Goal: Task Accomplishment & Management: Manage account settings

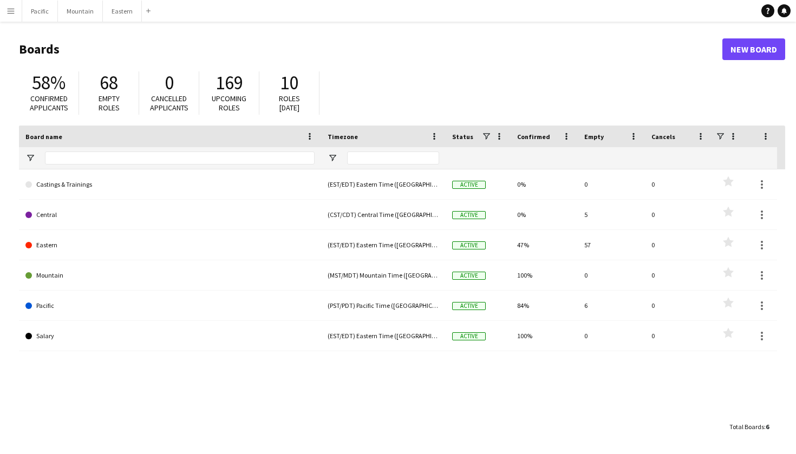
click at [12, 6] on app-icon "Menu" at bounding box center [10, 10] width 9 height 9
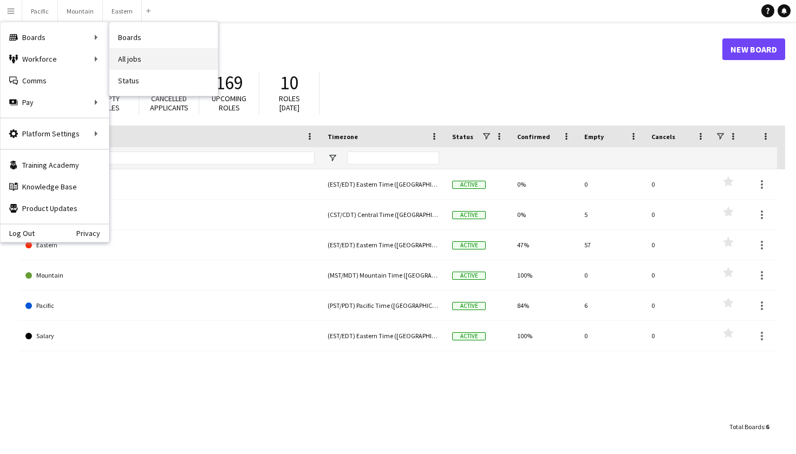
click at [165, 58] on link "All jobs" at bounding box center [163, 59] width 108 height 22
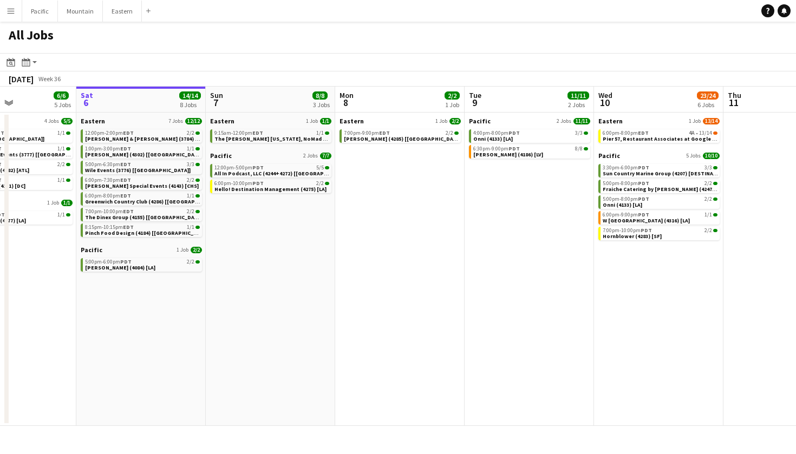
scroll to position [0, 315]
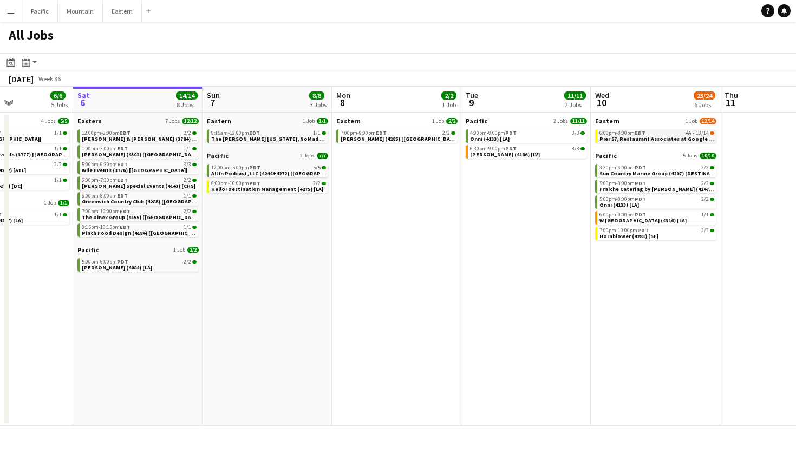
click at [680, 137] on span "Pier 57, Restaurant Associates at Google (4259 + 4313) [NYC]" at bounding box center [699, 138] width 201 height 7
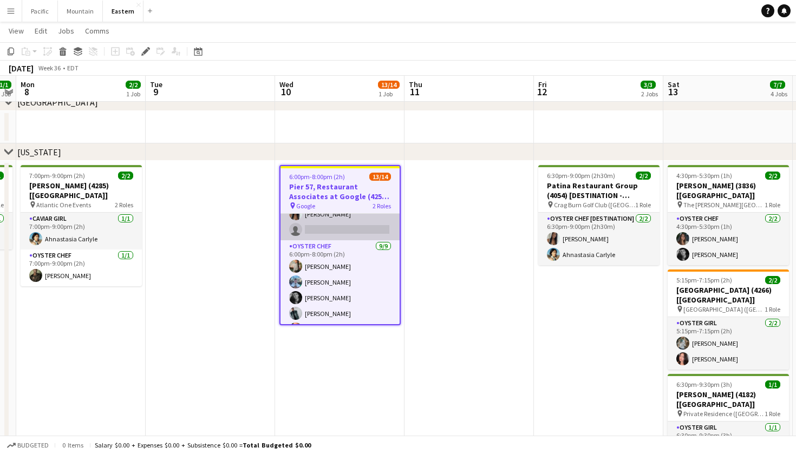
scroll to position [70, 0]
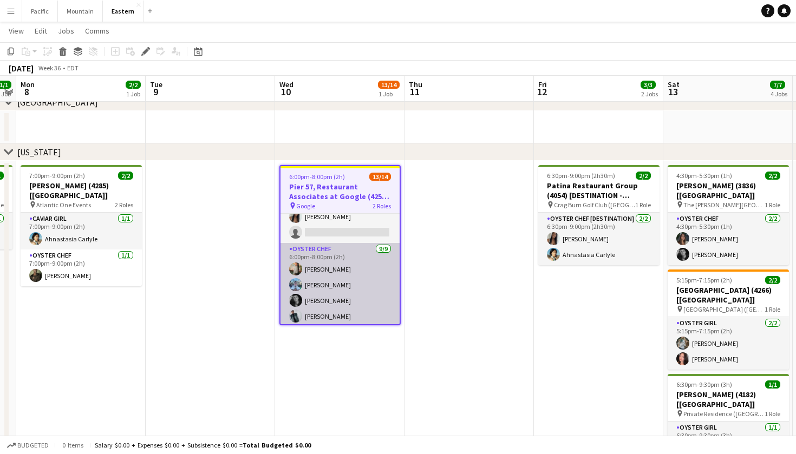
click at [345, 264] on app-card-role "Oyster Chef 9/9 6:00pm-8:00pm (2h) Raegan Pierce Jared Garzia Michael Partridge…" at bounding box center [339, 324] width 119 height 162
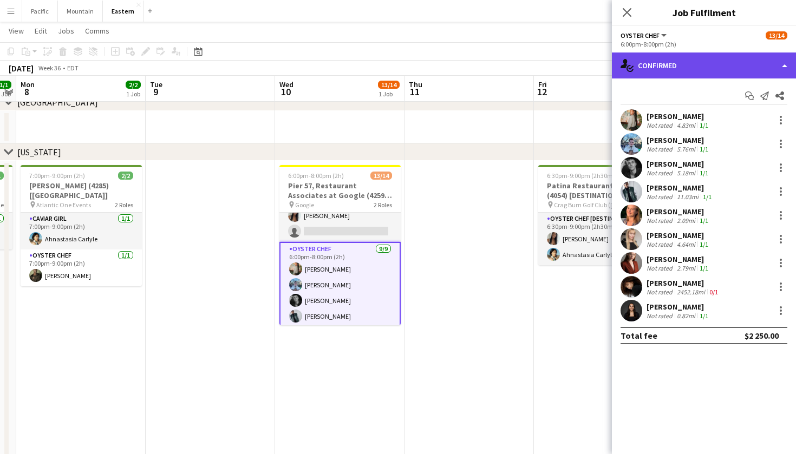
click at [739, 62] on div "single-neutral-actions-check-2 Confirmed" at bounding box center [704, 65] width 184 height 26
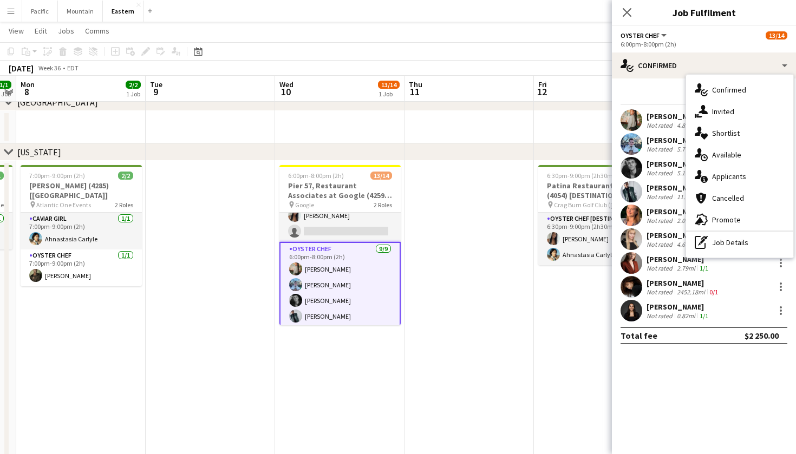
click at [633, 247] on app-user-avatar at bounding box center [631, 239] width 22 height 22
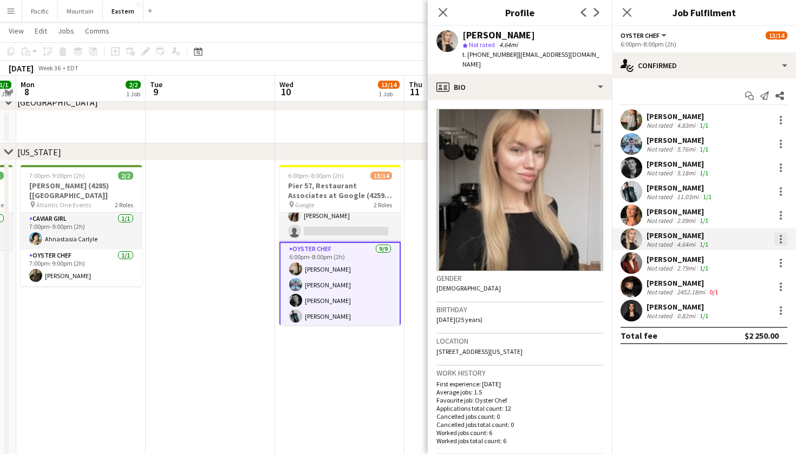
click at [780, 235] on div at bounding box center [780, 236] width 2 height 2
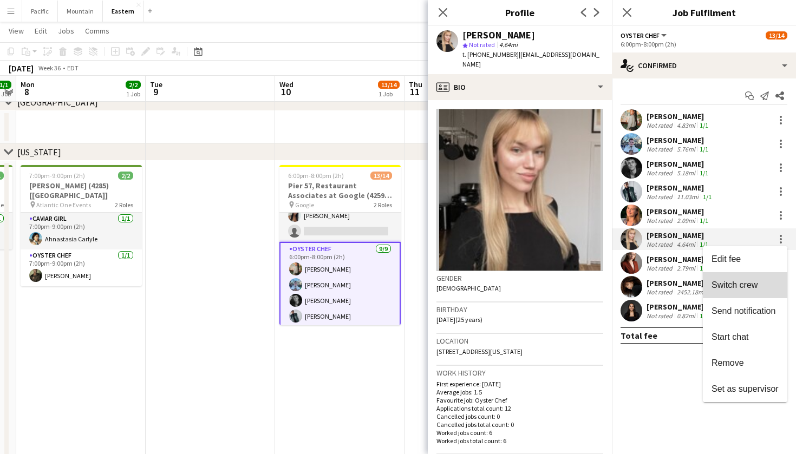
click at [753, 289] on span "Switch crew" at bounding box center [734, 284] width 46 height 9
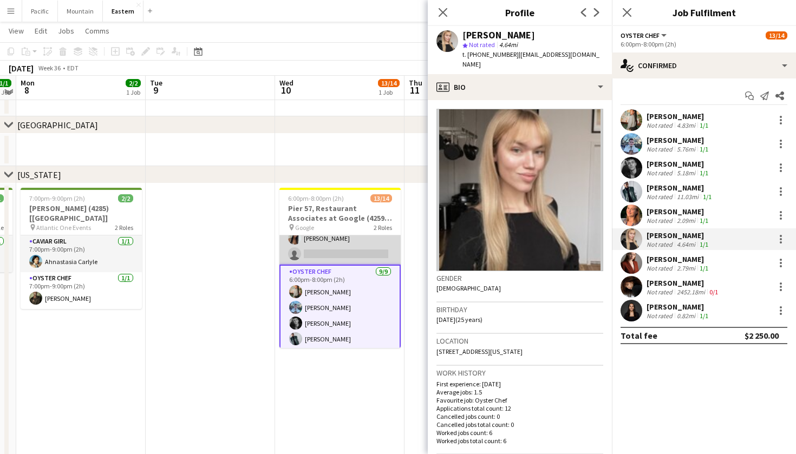
click at [352, 250] on app-card-role "Caviar Chef 4A 4/5 6:00pm-8:00pm (2h) Diana Barbosa Da Silva Brooke Anderson Ah…" at bounding box center [339, 215] width 121 height 100
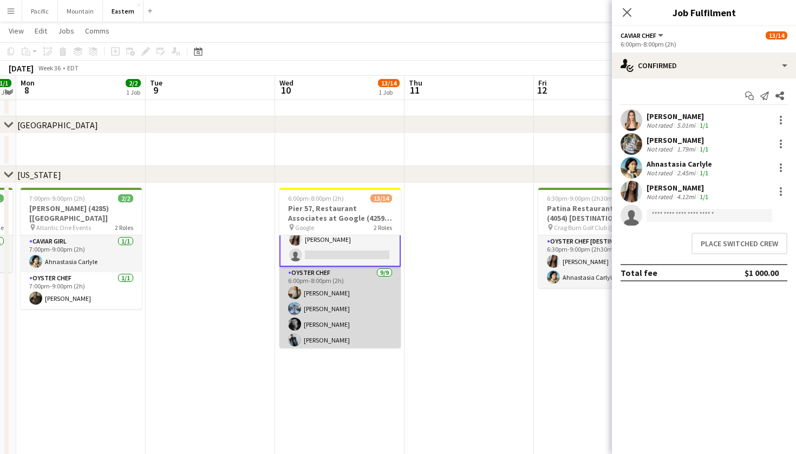
click at [333, 305] on app-card-role "Oyster Chef 9/9 6:00pm-8:00pm (2h) Raegan Pierce Jared Garzia Michael Partridge…" at bounding box center [339, 348] width 121 height 162
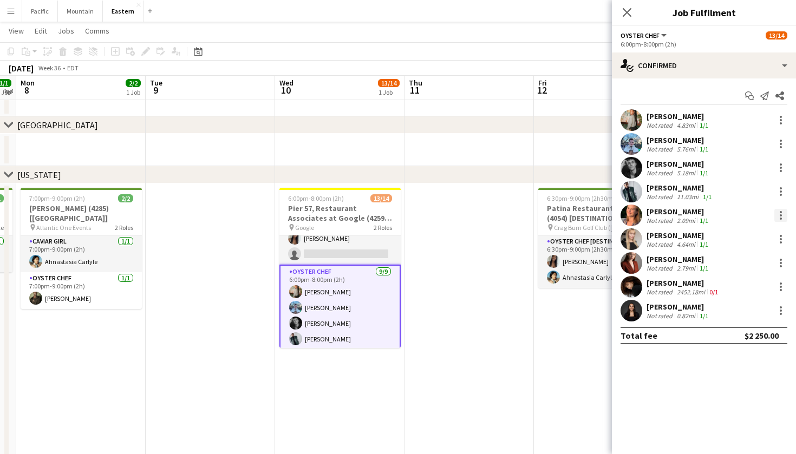
click at [780, 214] on div at bounding box center [780, 215] width 2 height 2
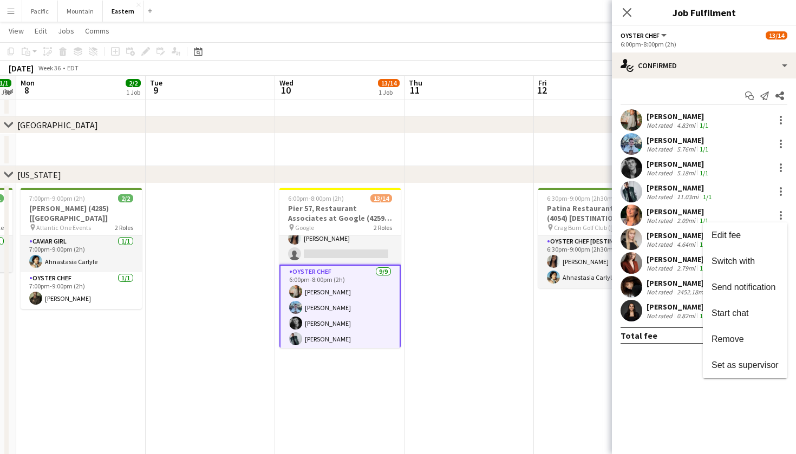
click at [460, 275] on div at bounding box center [398, 227] width 796 height 454
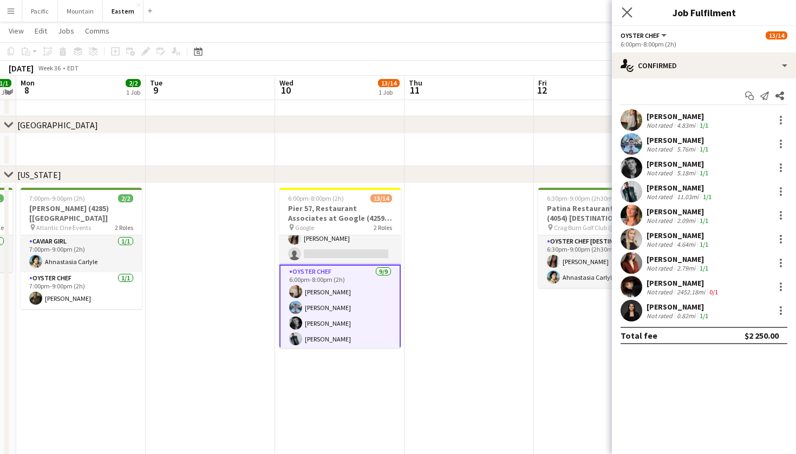
click at [633, 11] on app-icon "Close pop-in" at bounding box center [627, 13] width 16 height 16
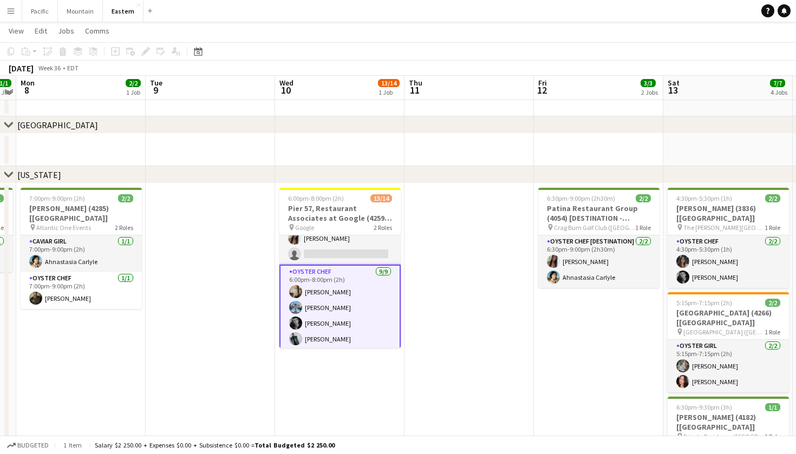
click at [342, 311] on app-card-role "Oyster Chef 9/9 6:00pm-8:00pm (2h) Raegan Pierce Jared Garzia Michael Partridge…" at bounding box center [339, 347] width 121 height 165
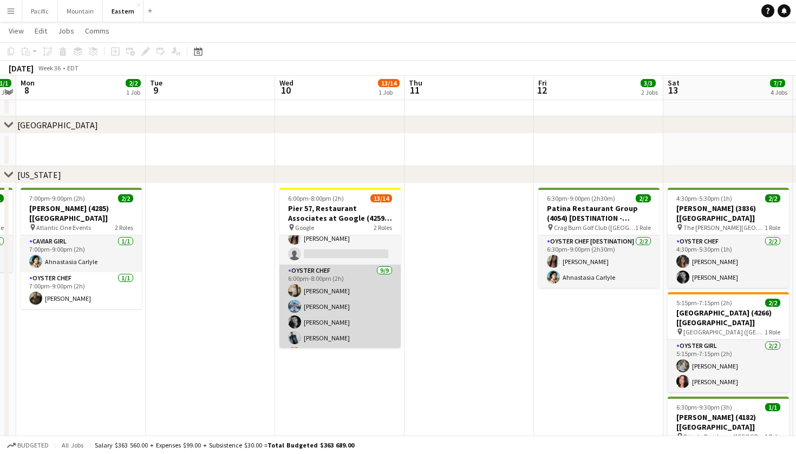
click at [321, 331] on app-card-role "Oyster Chef 9/9 6:00pm-8:00pm (2h) Raegan Pierce Jared Garzia Michael Partridge…" at bounding box center [339, 346] width 121 height 162
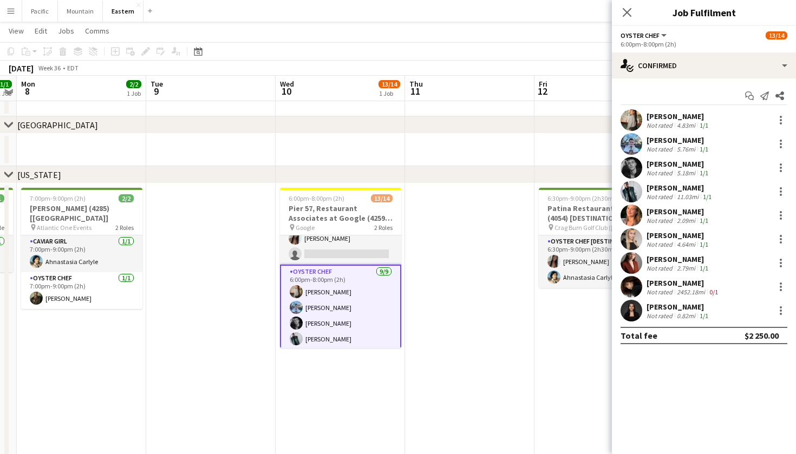
scroll to position [377, 0]
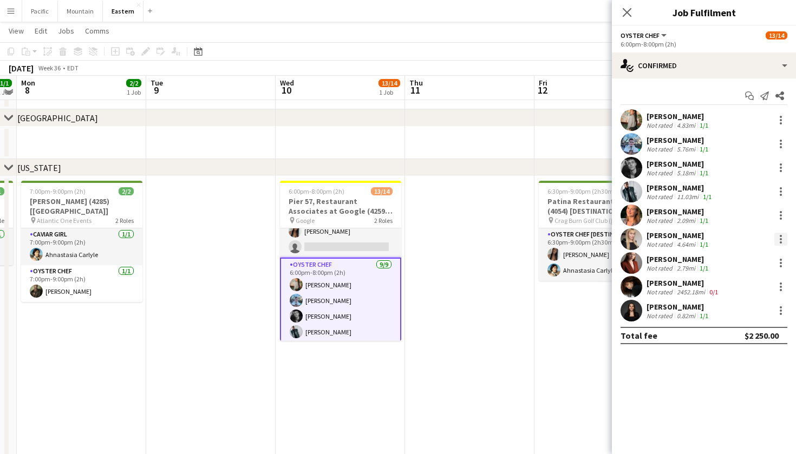
click at [783, 239] on div at bounding box center [780, 239] width 13 height 13
click at [783, 239] on div at bounding box center [398, 227] width 796 height 454
click at [780, 212] on div at bounding box center [780, 212] width 2 height 2
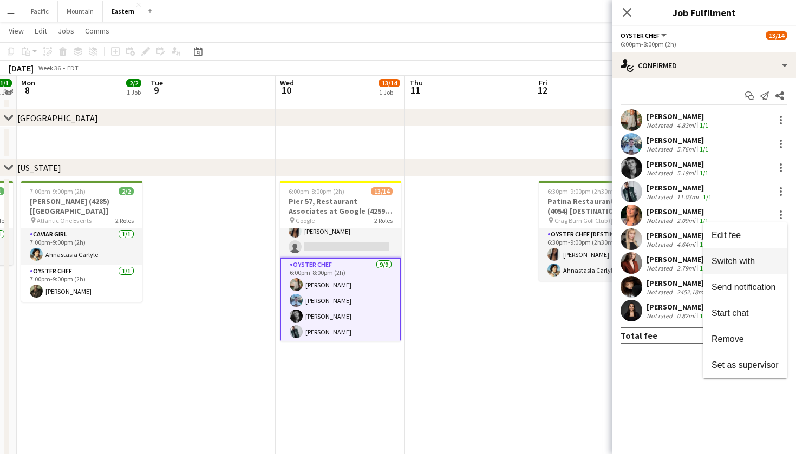
click at [751, 260] on span "Switch with" at bounding box center [732, 261] width 43 height 9
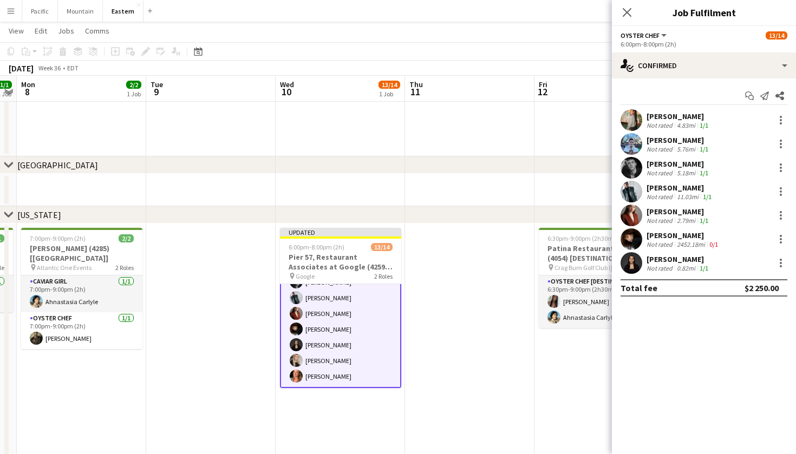
scroll to position [160, 0]
click at [628, 15] on icon "Close pop-in" at bounding box center [626, 12] width 10 height 10
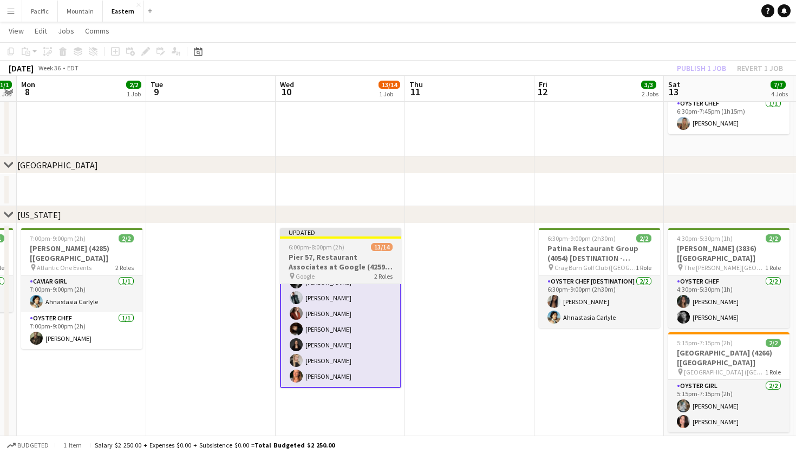
click at [366, 250] on div "6:00pm-8:00pm (2h) 13/14" at bounding box center [340, 247] width 121 height 8
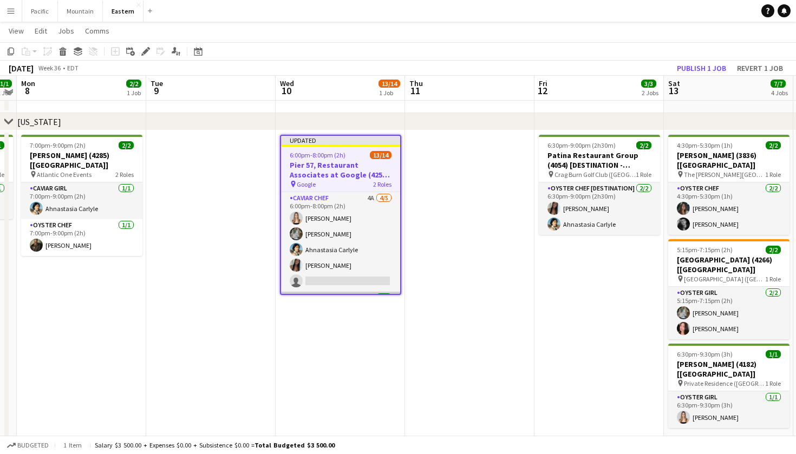
scroll to position [399, 0]
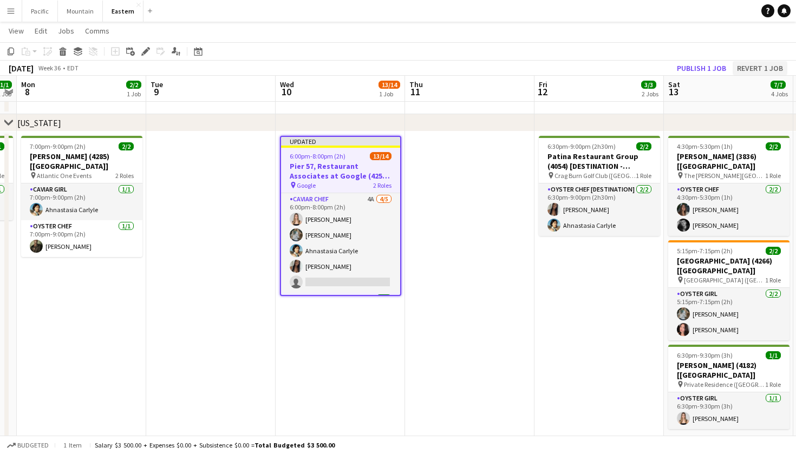
click at [779, 65] on button "Revert 1 job" at bounding box center [759, 68] width 55 height 14
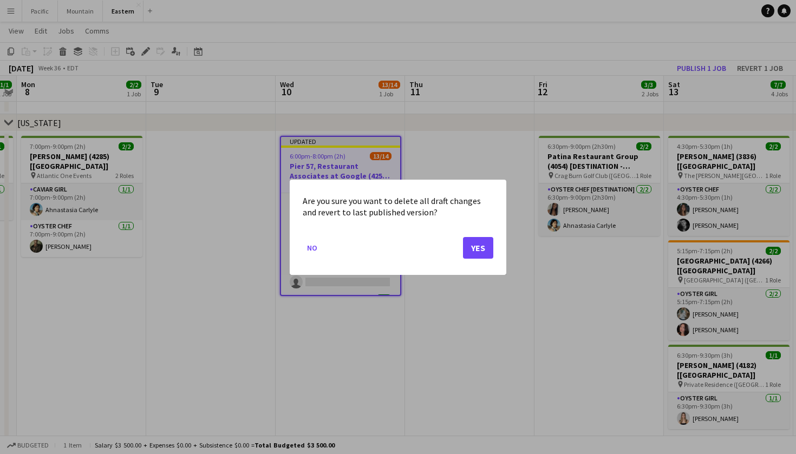
click at [480, 243] on button "Yes" at bounding box center [478, 248] width 30 height 22
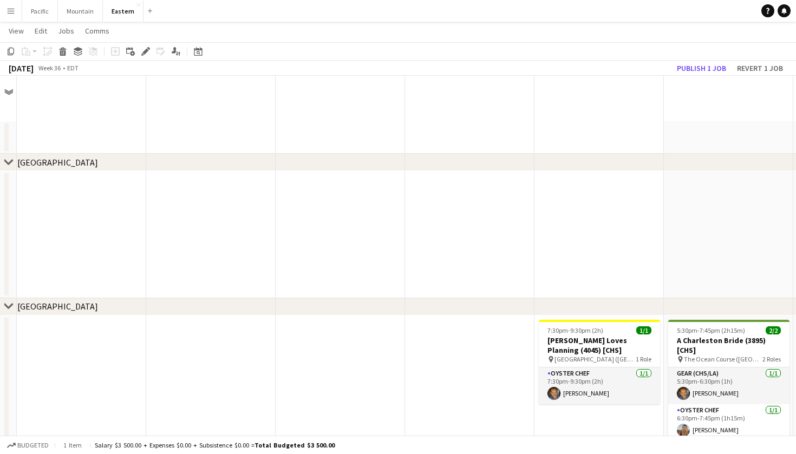
scroll to position [399, 0]
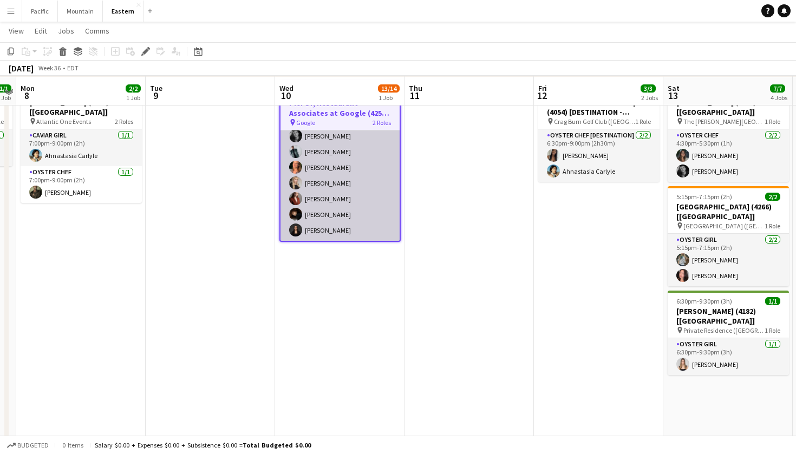
scroll to position [455, 0]
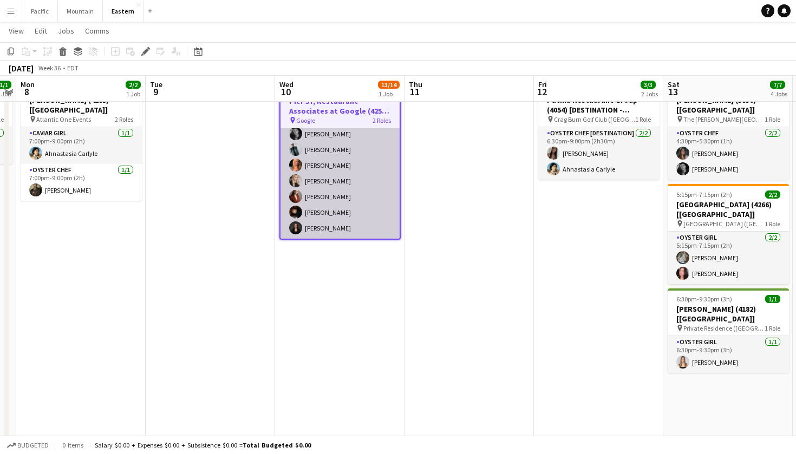
click at [353, 201] on app-card-role "Oyster Chef 9/9 6:00pm-8:00pm (2h) Raegan Pierce Jared Garzia Michael Partridge…" at bounding box center [339, 157] width 119 height 162
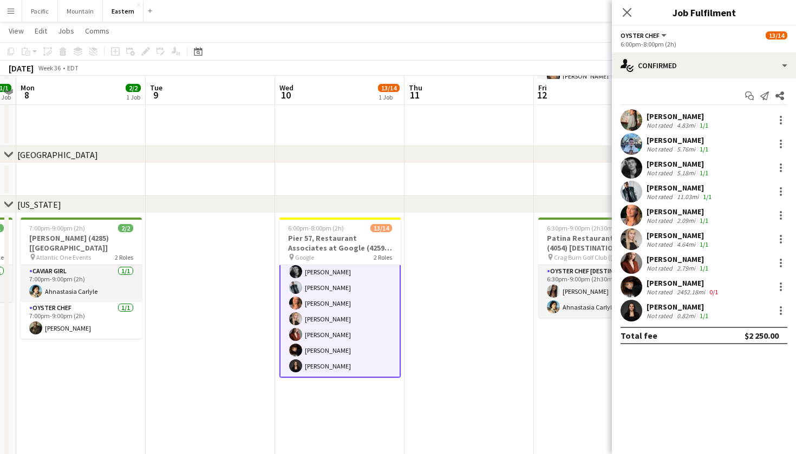
scroll to position [317, 0]
click at [697, 214] on div "Emma Stearns" at bounding box center [678, 212] width 64 height 10
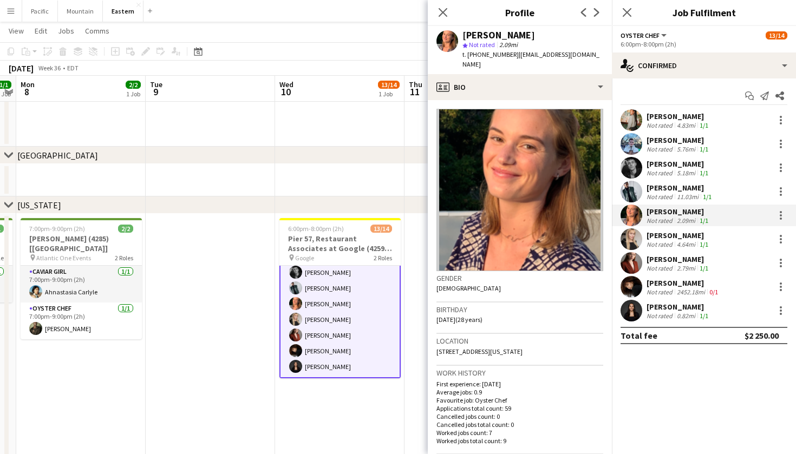
click at [635, 236] on app-user-avatar at bounding box center [631, 239] width 22 height 22
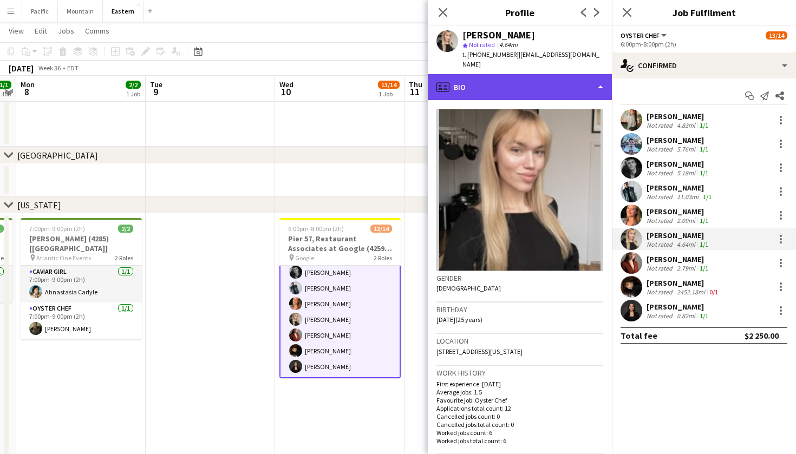
click at [574, 74] on div "profile Bio" at bounding box center [520, 87] width 184 height 26
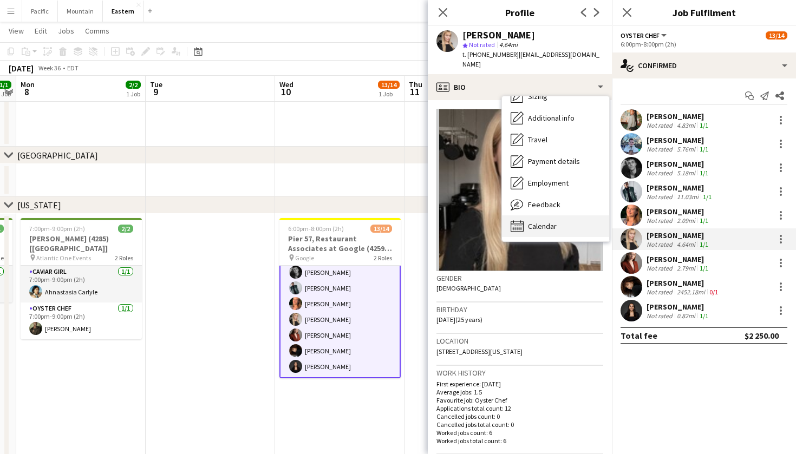
scroll to position [80, 0]
click at [540, 215] on div "Calendar Calendar" at bounding box center [555, 226] width 107 height 22
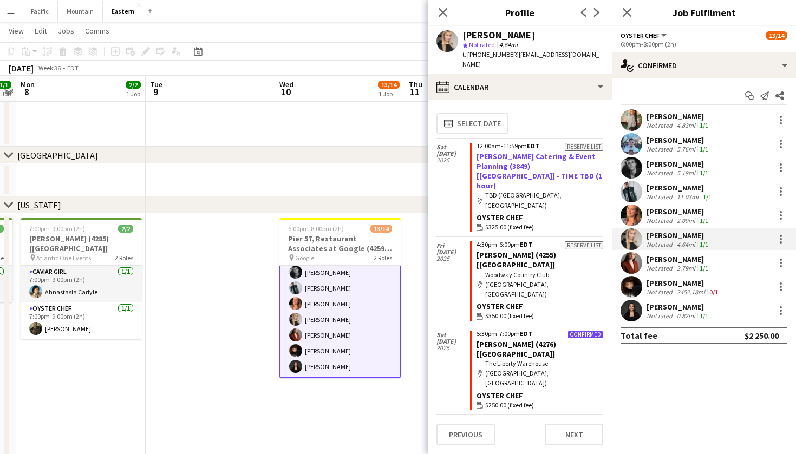
scroll to position [0, 0]
click at [443, 6] on app-icon "Close pop-in" at bounding box center [443, 13] width 16 height 16
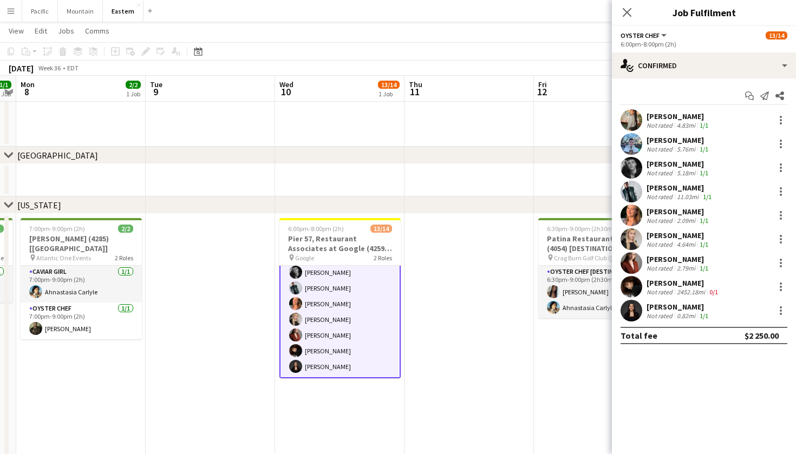
click at [732, 211] on div "Emma Stearns Not rated 2.09mi 1/1" at bounding box center [704, 216] width 184 height 22
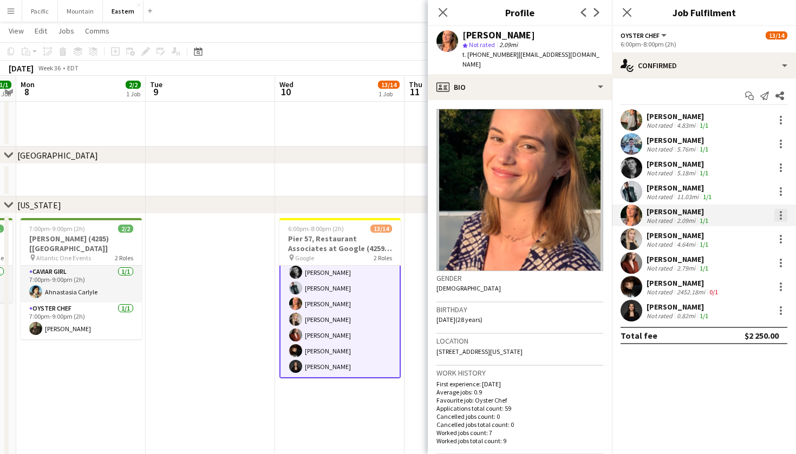
click at [778, 213] on div at bounding box center [780, 215] width 13 height 13
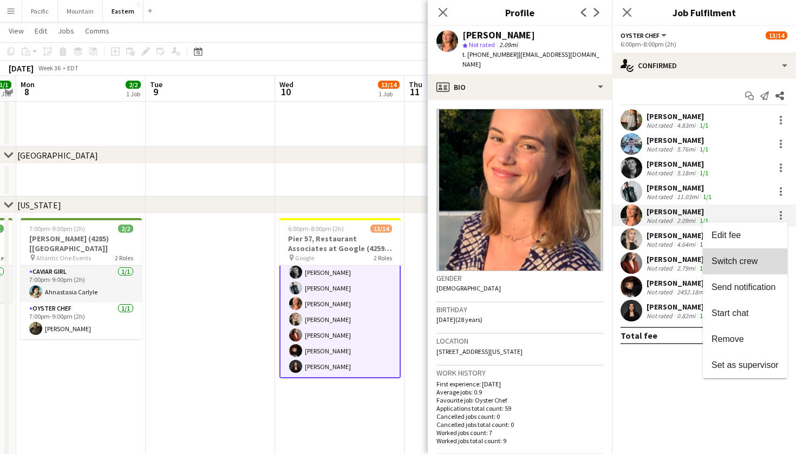
click at [750, 273] on button "Switch crew" at bounding box center [745, 261] width 84 height 26
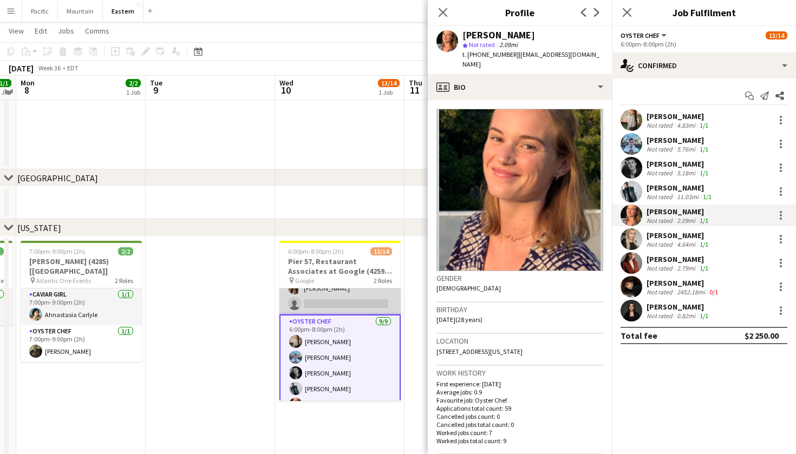
scroll to position [38, 0]
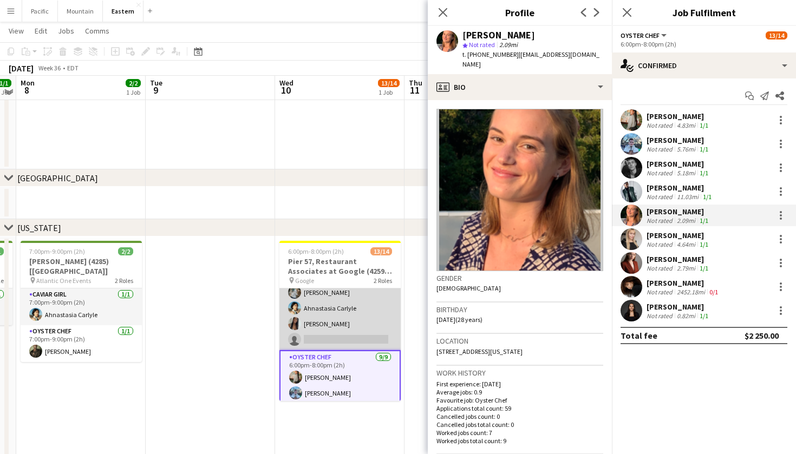
click at [370, 325] on app-card-role "Caviar Chef 4A 4/5 6:00pm-8:00pm (2h) Diana Barbosa Da Silva Brooke Anderson Ah…" at bounding box center [339, 301] width 121 height 100
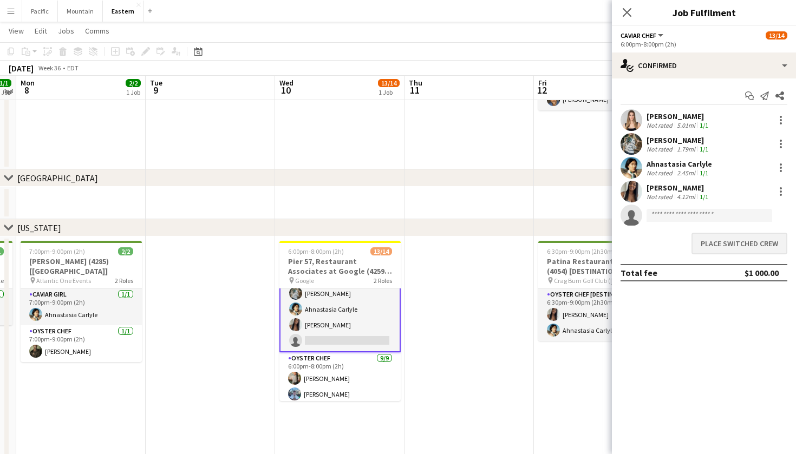
click at [739, 244] on button "Place switched crew" at bounding box center [739, 244] width 96 height 22
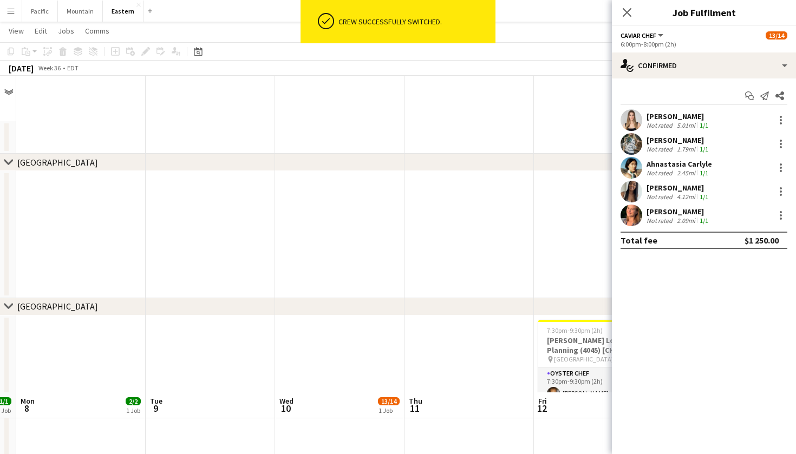
scroll to position [317, 0]
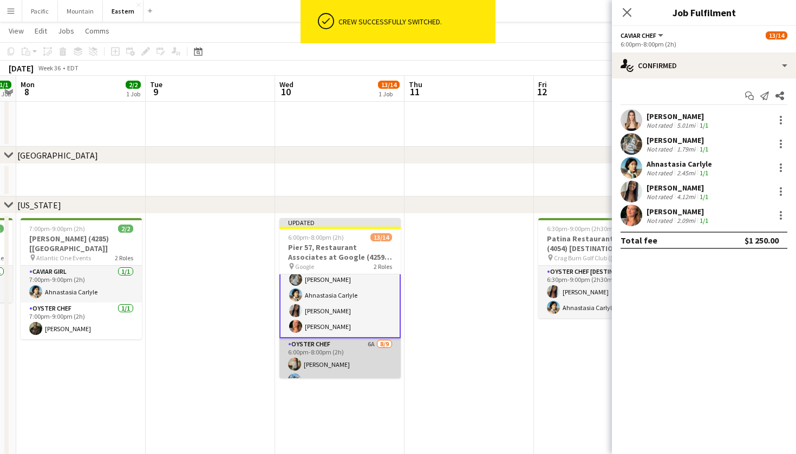
click at [343, 364] on app-card-role "Oyster Chef 6A 8/9 6:00pm-8:00pm (2h) Raegan Pierce Jared Garzia Michael Partri…" at bounding box center [339, 419] width 121 height 162
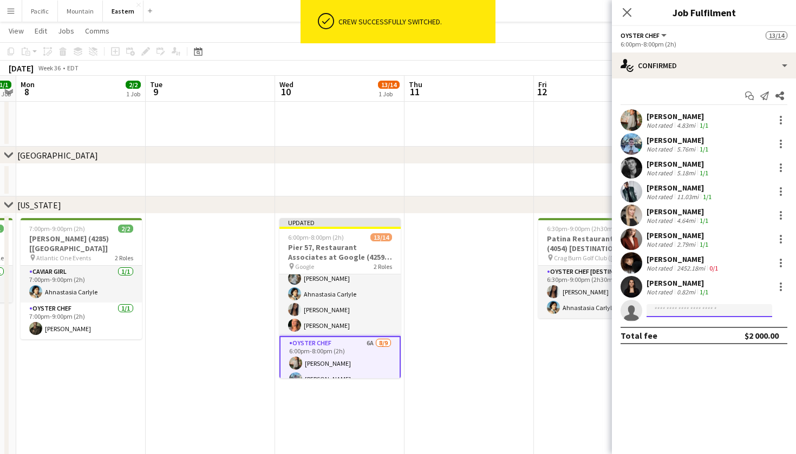
click at [697, 316] on input at bounding box center [709, 310] width 126 height 13
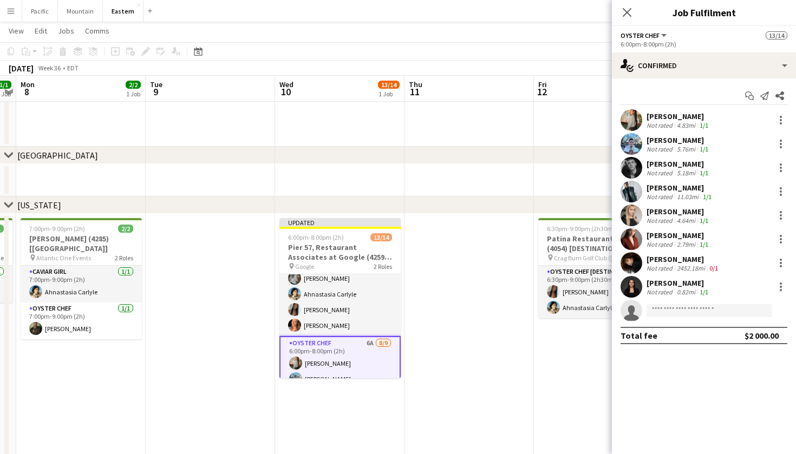
click at [773, 51] on app-options-switcher "Oyster Chef All roles Oyster Chef 13/14 6:00pm-8:00pm (2h)" at bounding box center [704, 39] width 184 height 27
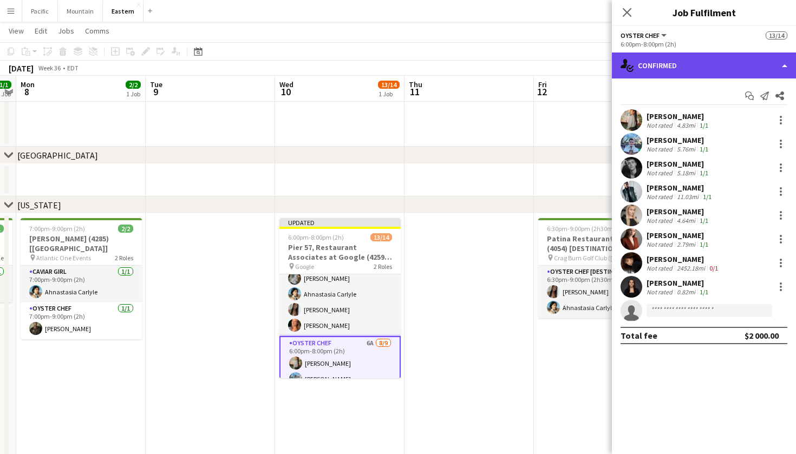
click at [771, 60] on div "single-neutral-actions-check-2 Confirmed" at bounding box center [704, 65] width 184 height 26
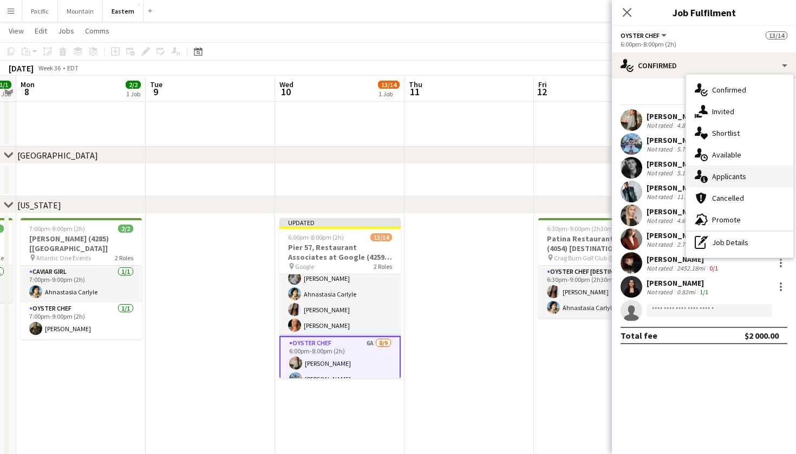
click at [744, 176] on span "Applicants" at bounding box center [729, 177] width 34 height 10
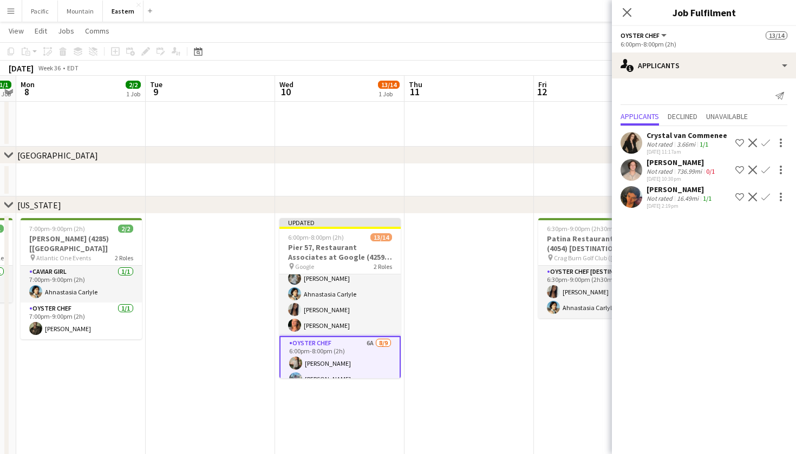
click at [768, 196] on app-icon "Confirm" at bounding box center [765, 197] width 9 height 9
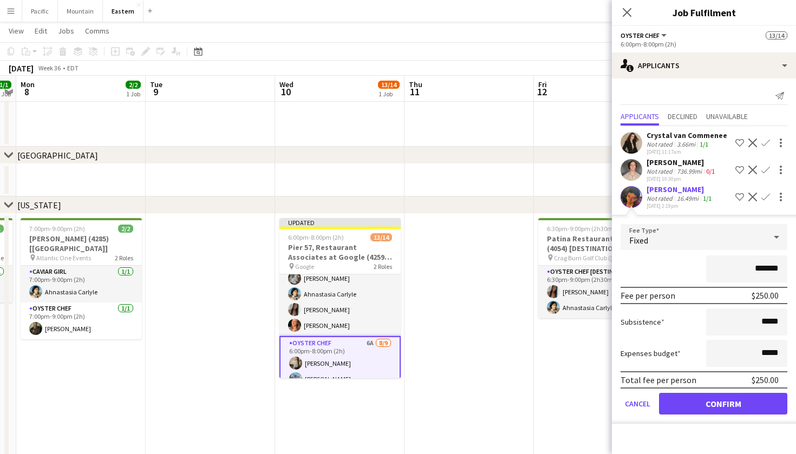
click at [761, 405] on button "Confirm" at bounding box center [723, 404] width 128 height 22
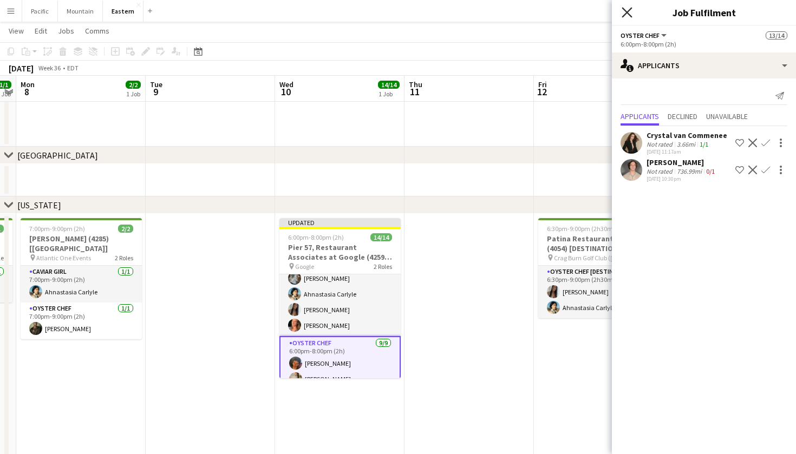
click at [629, 11] on icon "Close pop-in" at bounding box center [626, 12] width 10 height 10
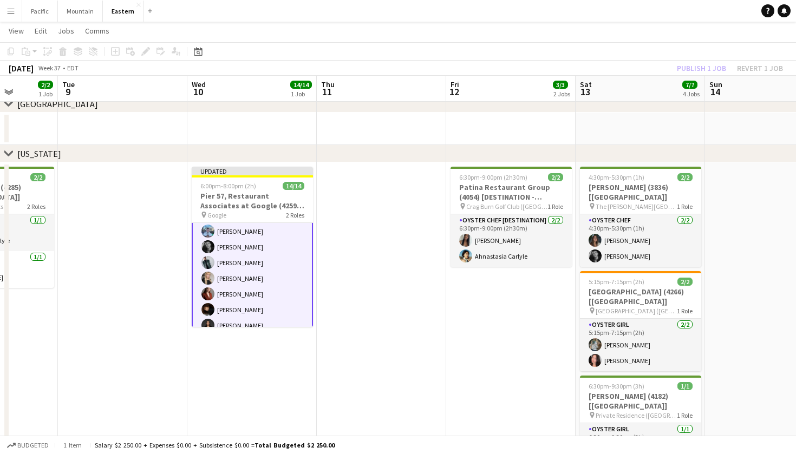
scroll to position [0, 0]
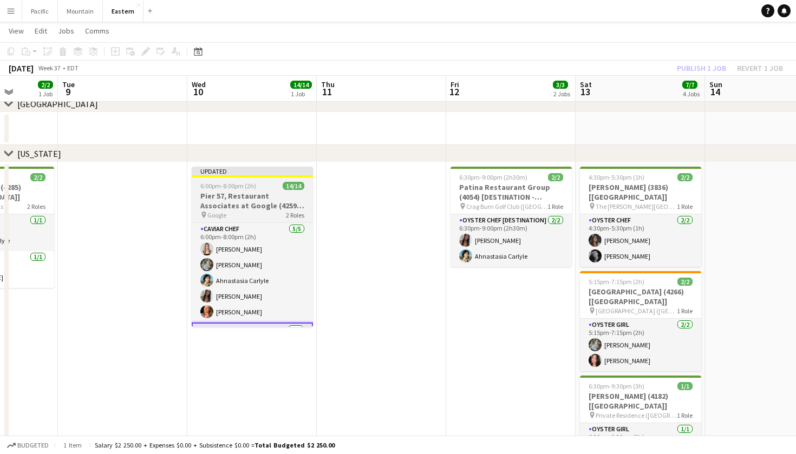
click at [281, 186] on div "6:00pm-8:00pm (2h) 14/14" at bounding box center [252, 186] width 121 height 8
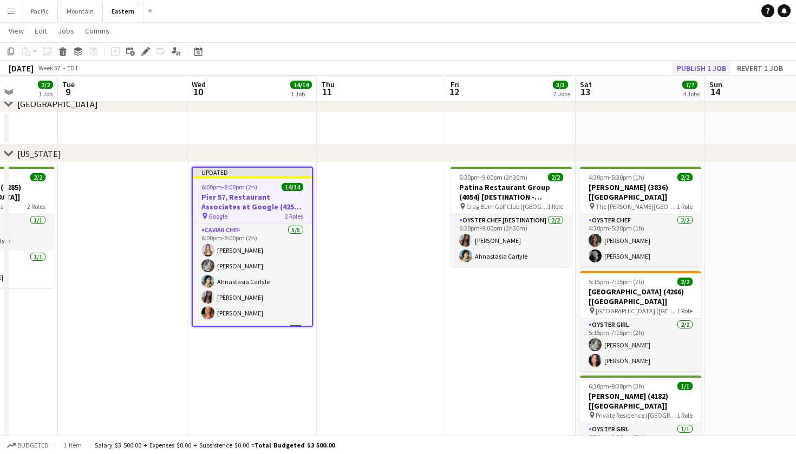
click at [711, 69] on button "Publish 1 job" at bounding box center [701, 68] width 58 height 14
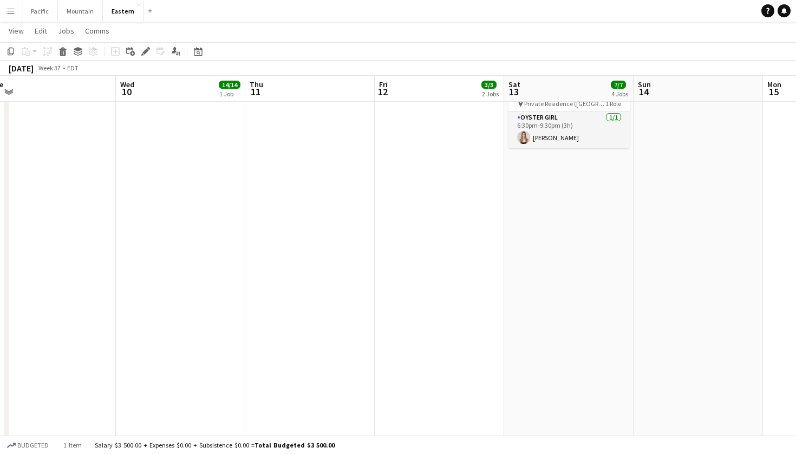
scroll to position [0, 534]
click at [12, 12] on app-icon "Menu" at bounding box center [10, 10] width 9 height 9
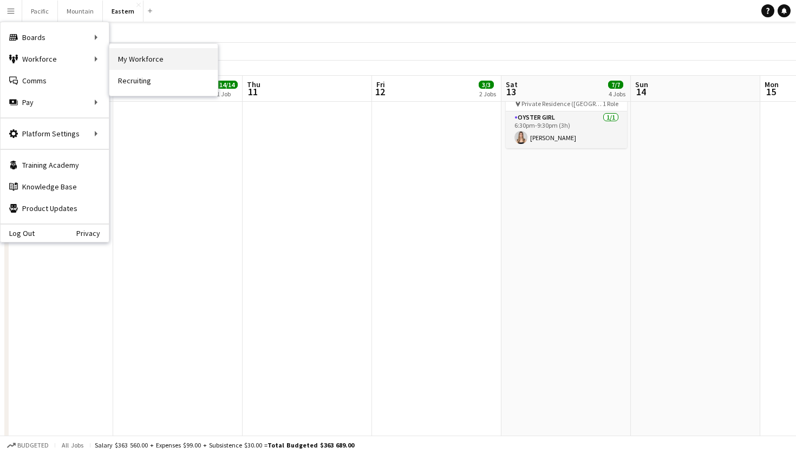
click at [168, 60] on link "My Workforce" at bounding box center [163, 59] width 108 height 22
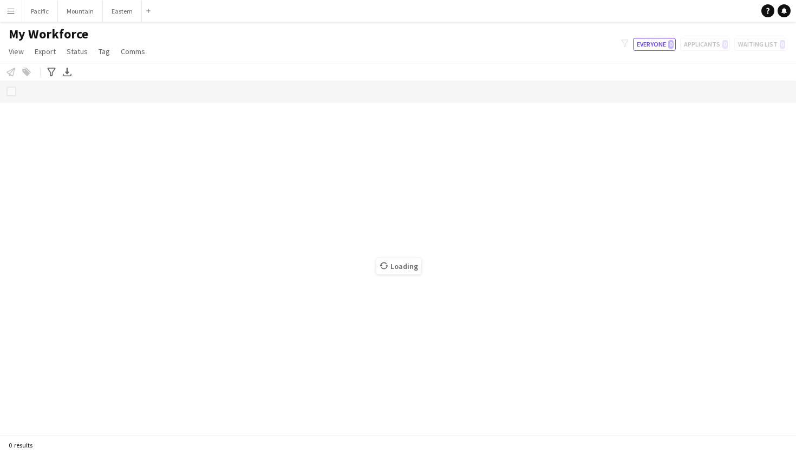
click at [15, 7] on button "Menu" at bounding box center [11, 11] width 22 height 22
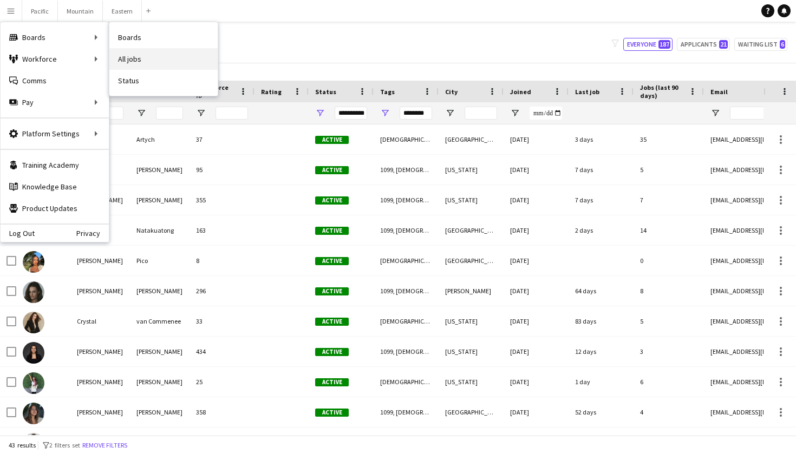
click at [144, 60] on link "All jobs" at bounding box center [163, 59] width 108 height 22
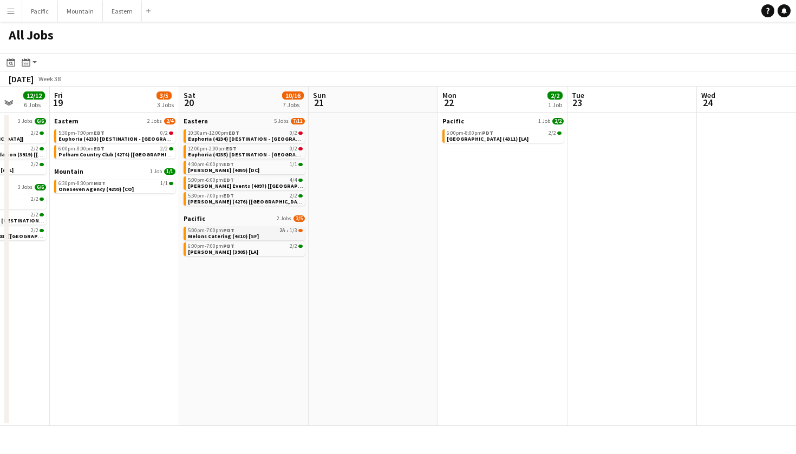
click at [288, 234] on link "5:00pm-7:00pm PDT 2A • 1/3 Melons Catering (4310) [SF]" at bounding box center [245, 233] width 115 height 12
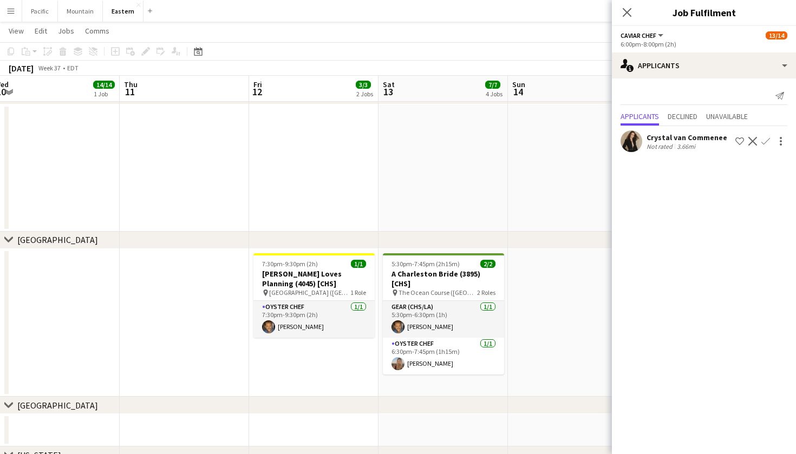
scroll to position [0, 537]
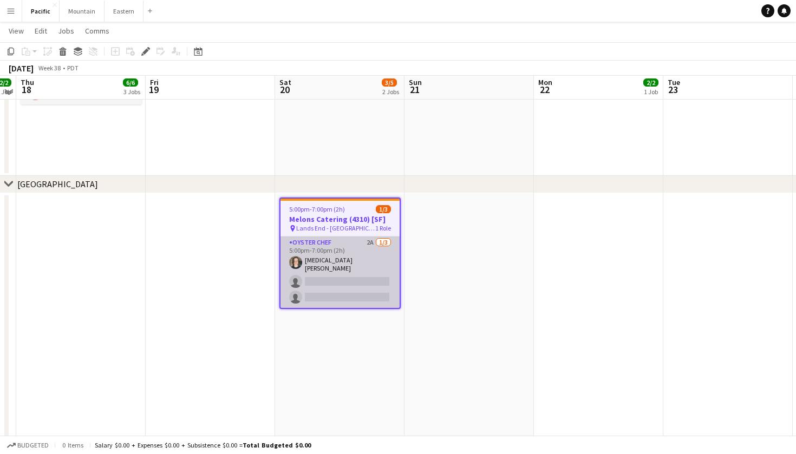
scroll to position [488, 0]
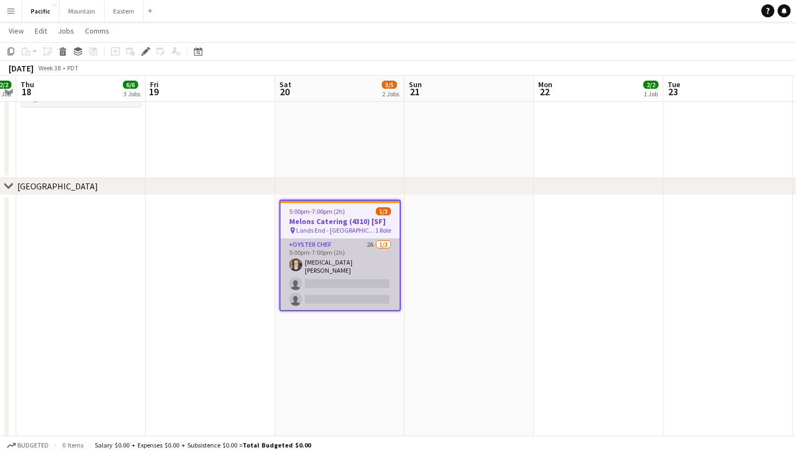
click at [362, 260] on app-card-role "Oyster Chef 2A [DATE] 5:00pm-7:00pm (2h) [MEDICAL_DATA][PERSON_NAME] single-neu…" at bounding box center [339, 274] width 119 height 71
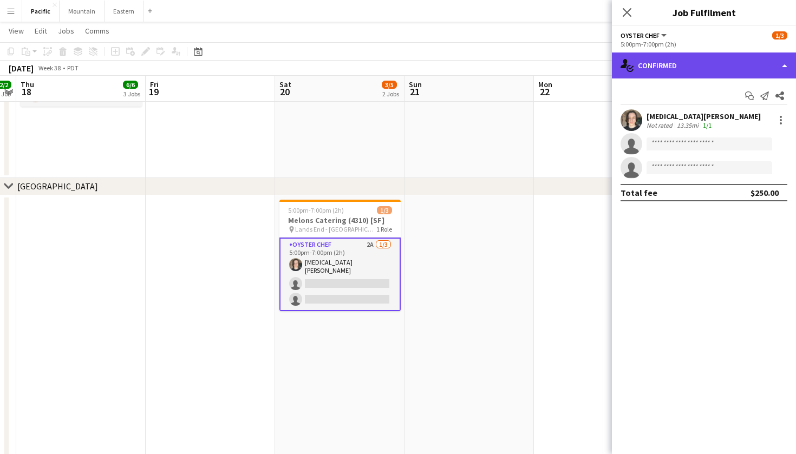
click at [749, 71] on div "single-neutral-actions-check-2 Confirmed" at bounding box center [704, 65] width 184 height 26
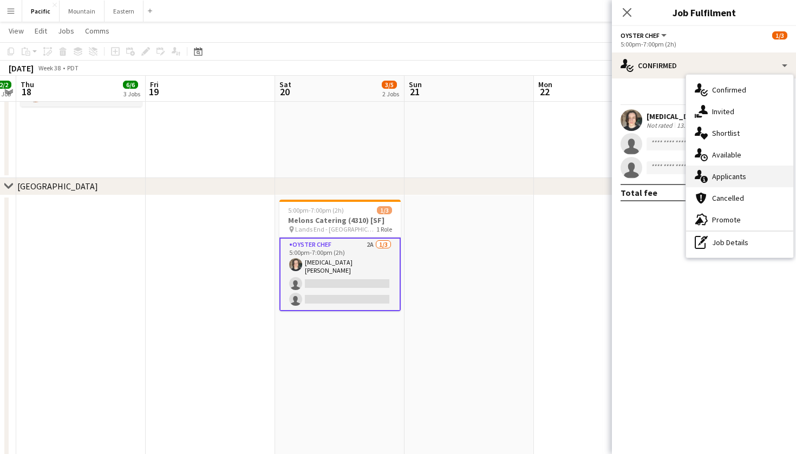
click at [745, 182] on div "single-neutral-actions-information Applicants" at bounding box center [739, 177] width 107 height 22
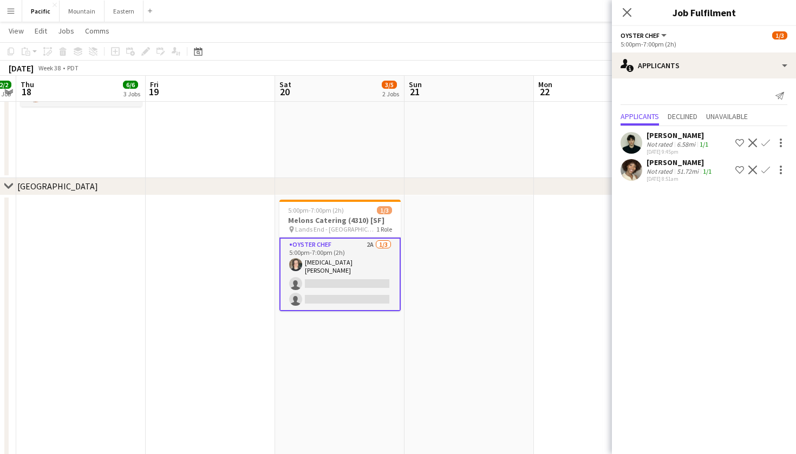
click at [767, 166] on app-icon "Confirm" at bounding box center [765, 170] width 9 height 9
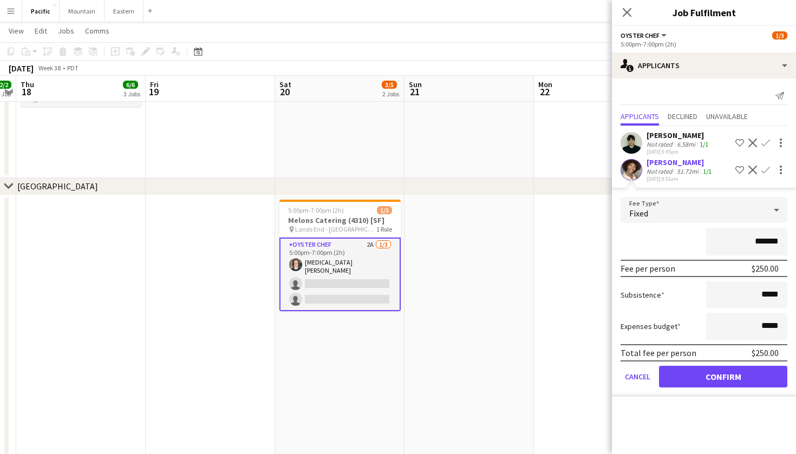
click at [730, 375] on button "Confirm" at bounding box center [723, 377] width 128 height 22
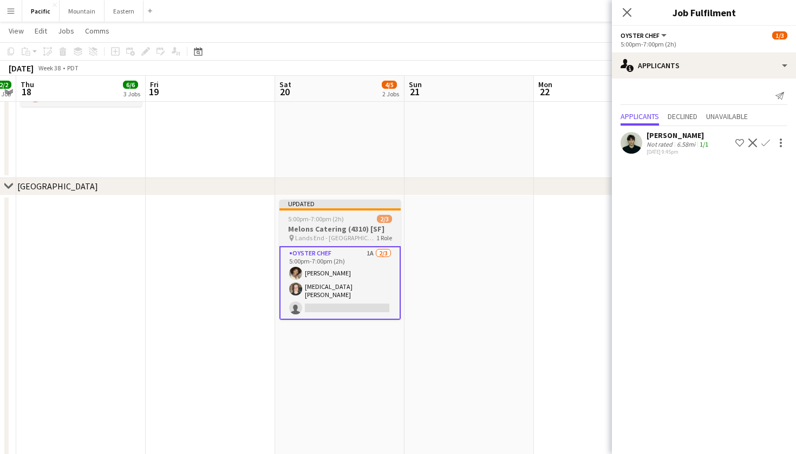
click at [383, 227] on h3 "Melons Catering (4310) [SF]" at bounding box center [339, 229] width 121 height 10
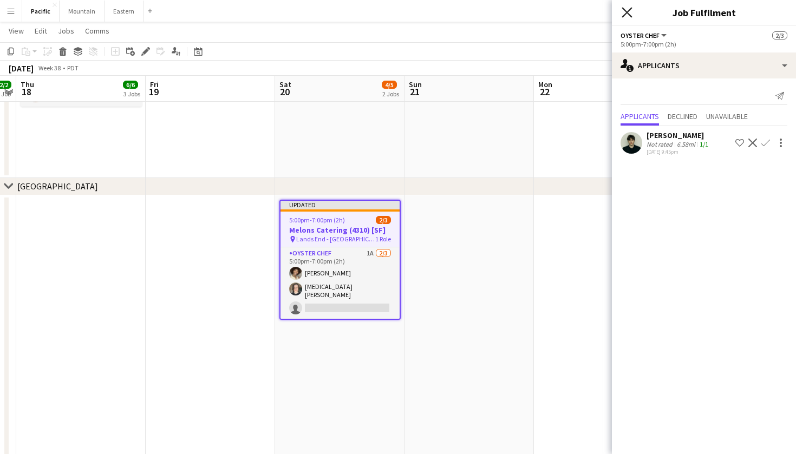
click at [627, 10] on icon "Close pop-in" at bounding box center [626, 12] width 10 height 10
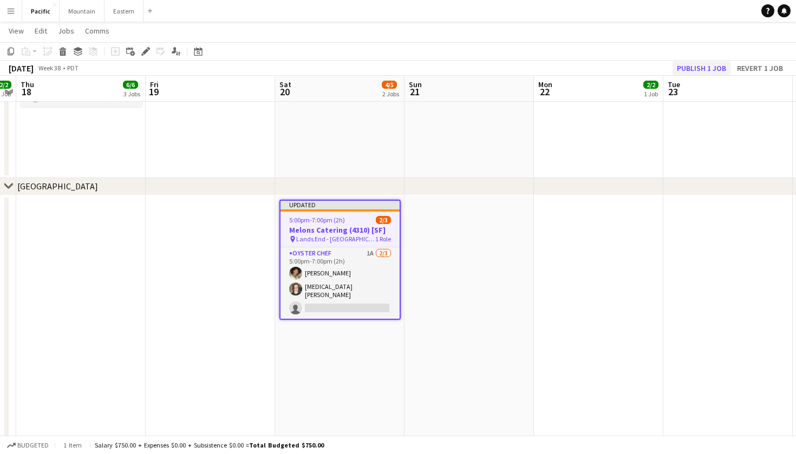
click at [704, 70] on button "Publish 1 job" at bounding box center [701, 68] width 58 height 14
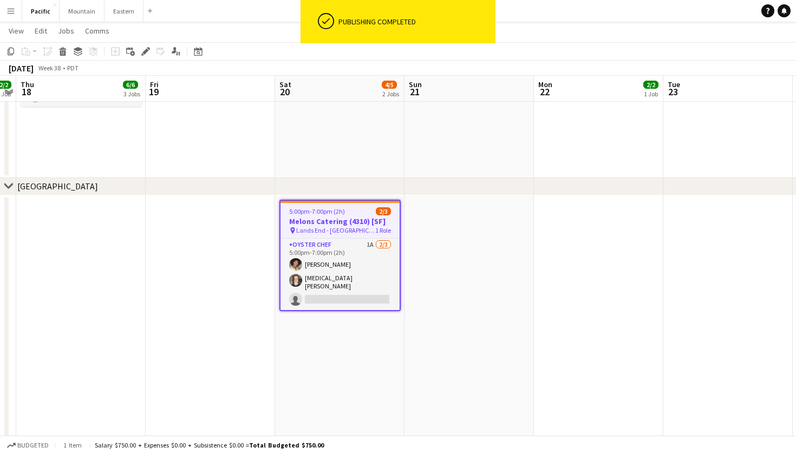
click at [375, 225] on h3 "Melons Catering (4310) [SF]" at bounding box center [339, 221] width 119 height 10
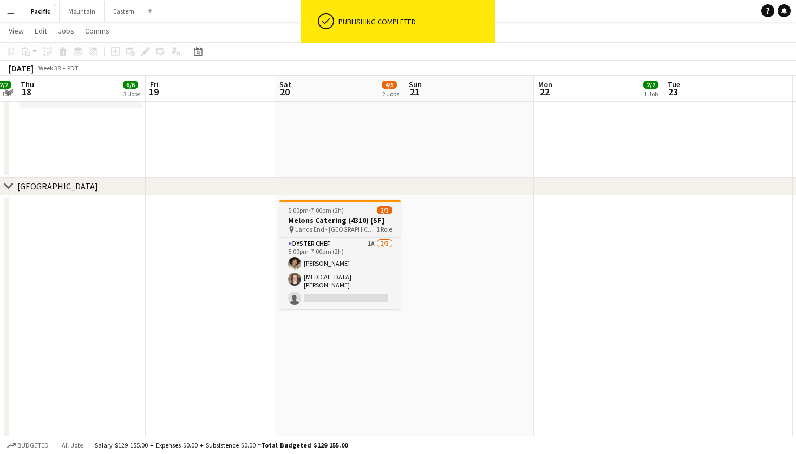
click at [349, 212] on div "5:00pm-7:00pm (2h) 2/3" at bounding box center [339, 210] width 121 height 8
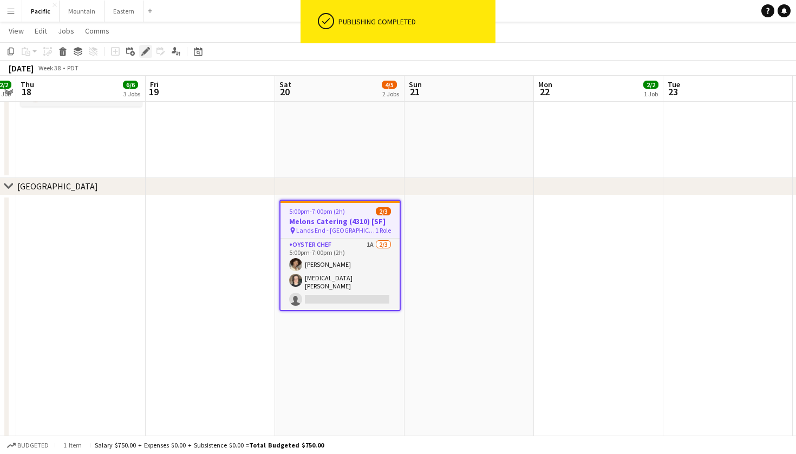
click at [141, 45] on div "Edit" at bounding box center [145, 51] width 13 height 13
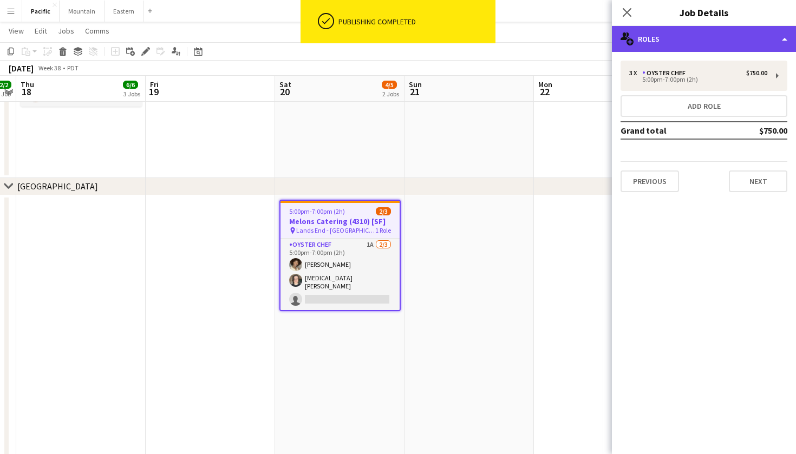
click at [731, 44] on div "multiple-users-add Roles" at bounding box center [704, 39] width 184 height 26
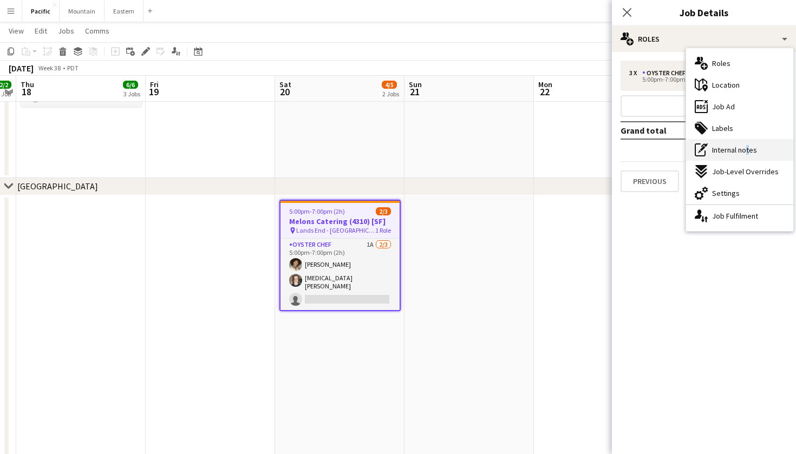
click at [745, 153] on span "Internal notes" at bounding box center [734, 150] width 45 height 10
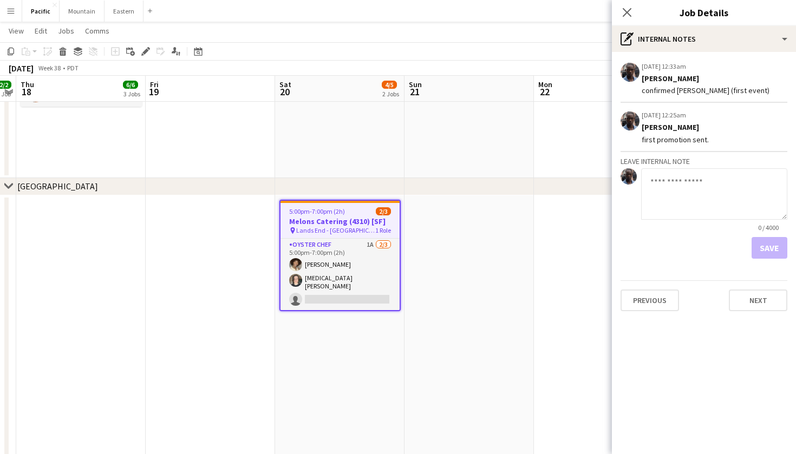
click at [705, 200] on textarea at bounding box center [714, 193] width 146 height 51
type textarea "**********"
click at [777, 250] on button "Save" at bounding box center [769, 248] width 36 height 22
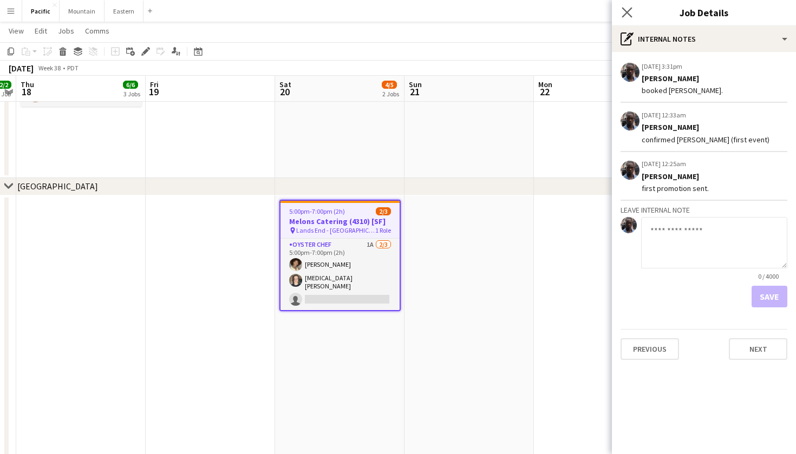
click at [629, 6] on app-icon "Close pop-in" at bounding box center [627, 13] width 16 height 16
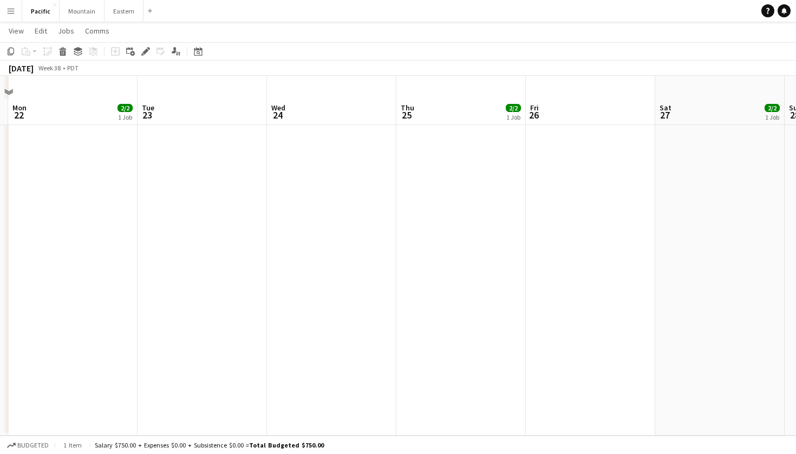
scroll to position [675, 0]
